Goal: Information Seeking & Learning: Understand process/instructions

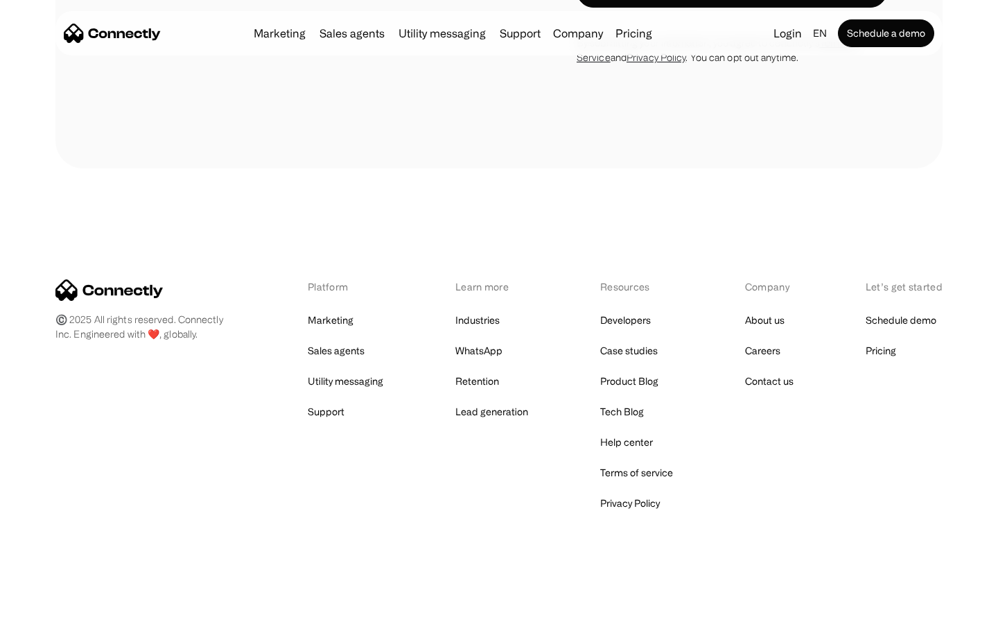
scroll to position [2677, 0]
